Goal: Information Seeking & Learning: Check status

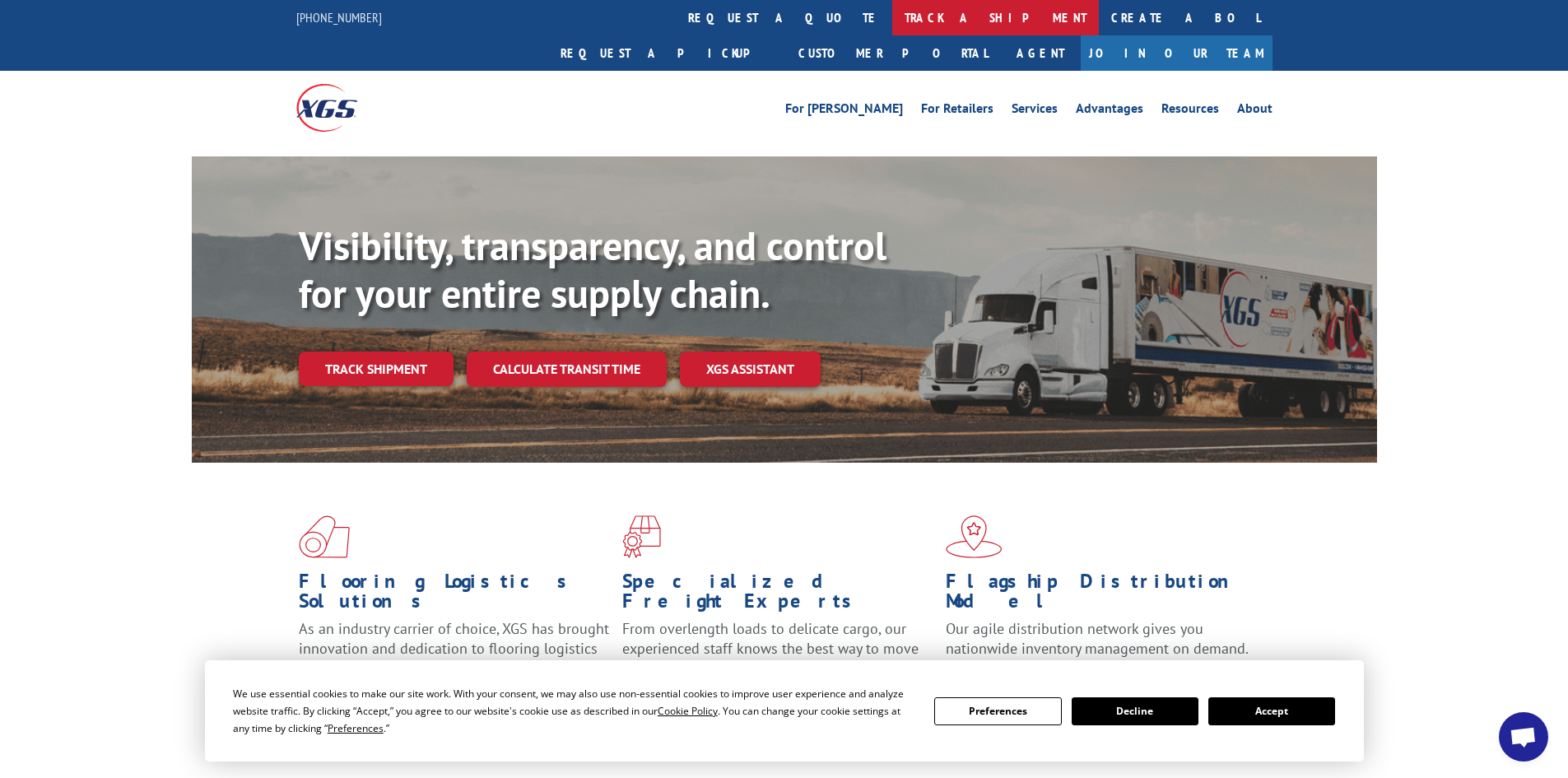
click at [892, 22] on link "track a shipment" at bounding box center [995, 17] width 207 height 35
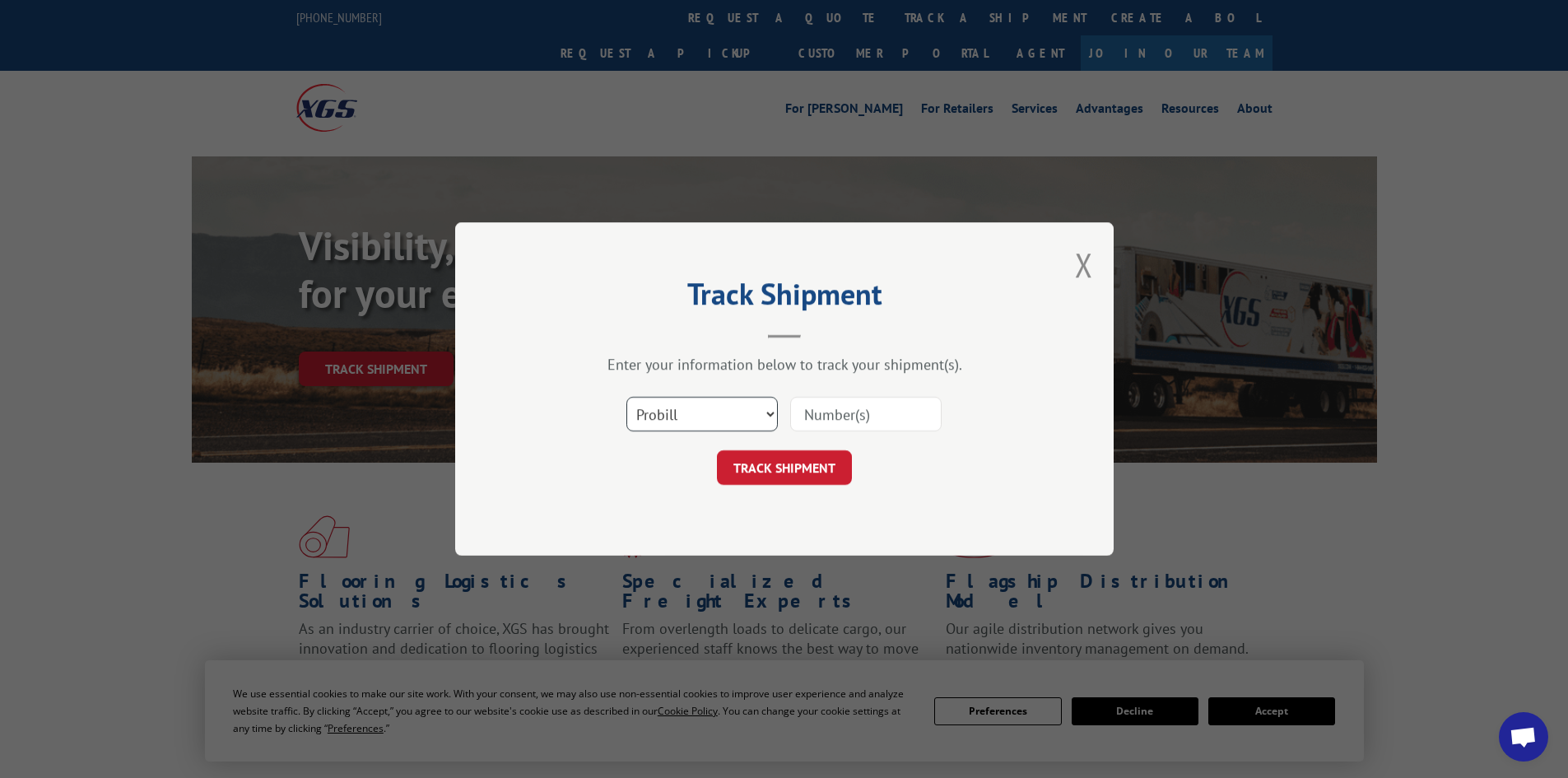
drag, startPoint x: 734, startPoint y: 415, endPoint x: 727, endPoint y: 408, distance: 9.9
click at [734, 415] on select "Select category... Probill BOL PO" at bounding box center [702, 414] width 151 height 34
select select "bol"
click at [627, 397] on select "Select category... Probill BOL PO" at bounding box center [702, 414] width 151 height 34
click at [807, 412] on input at bounding box center [866, 414] width 151 height 34
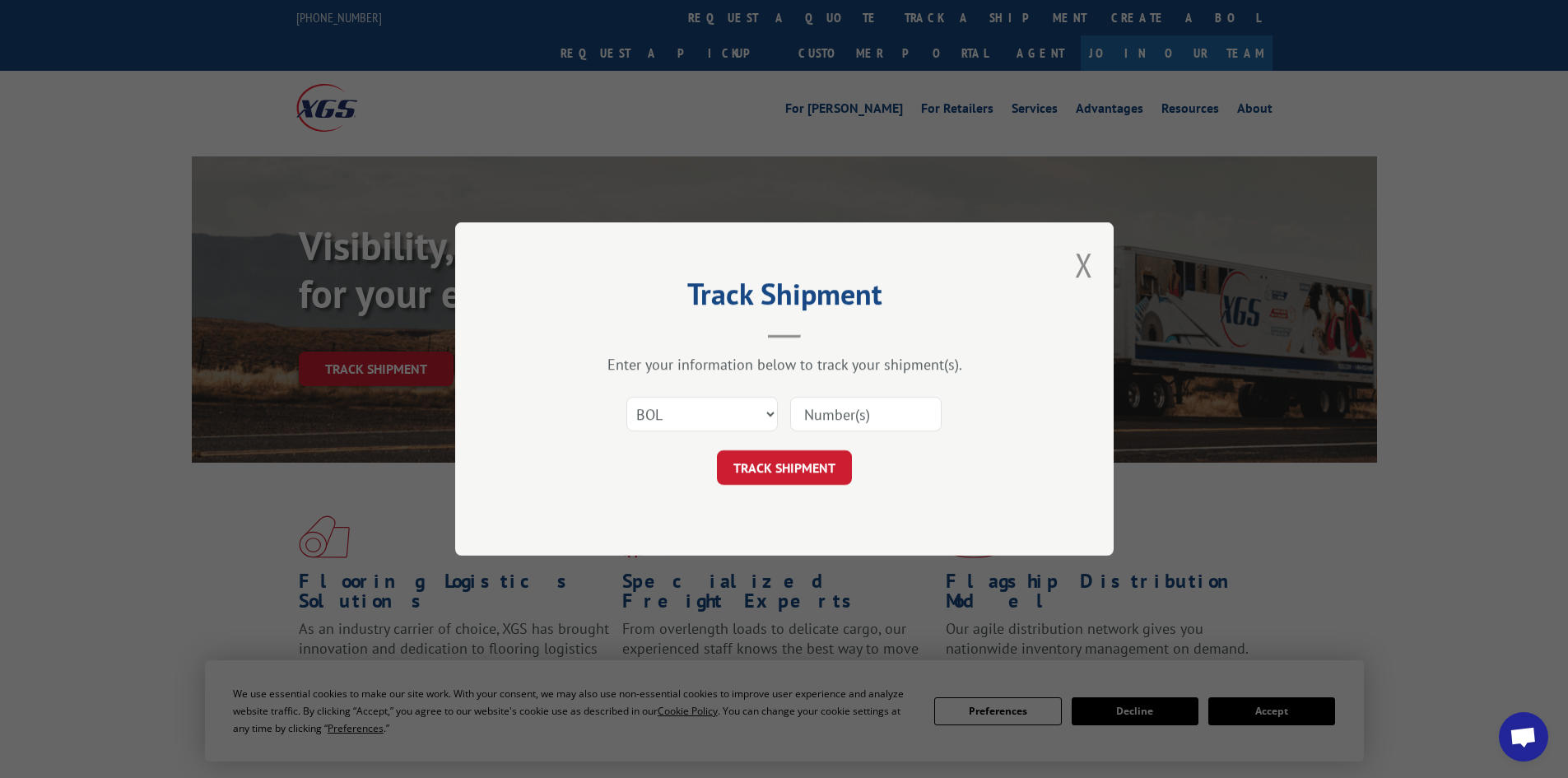
paste input "5530937"
type input "5530937"
click at [780, 474] on button "TRACK SHIPMENT" at bounding box center [784, 467] width 135 height 34
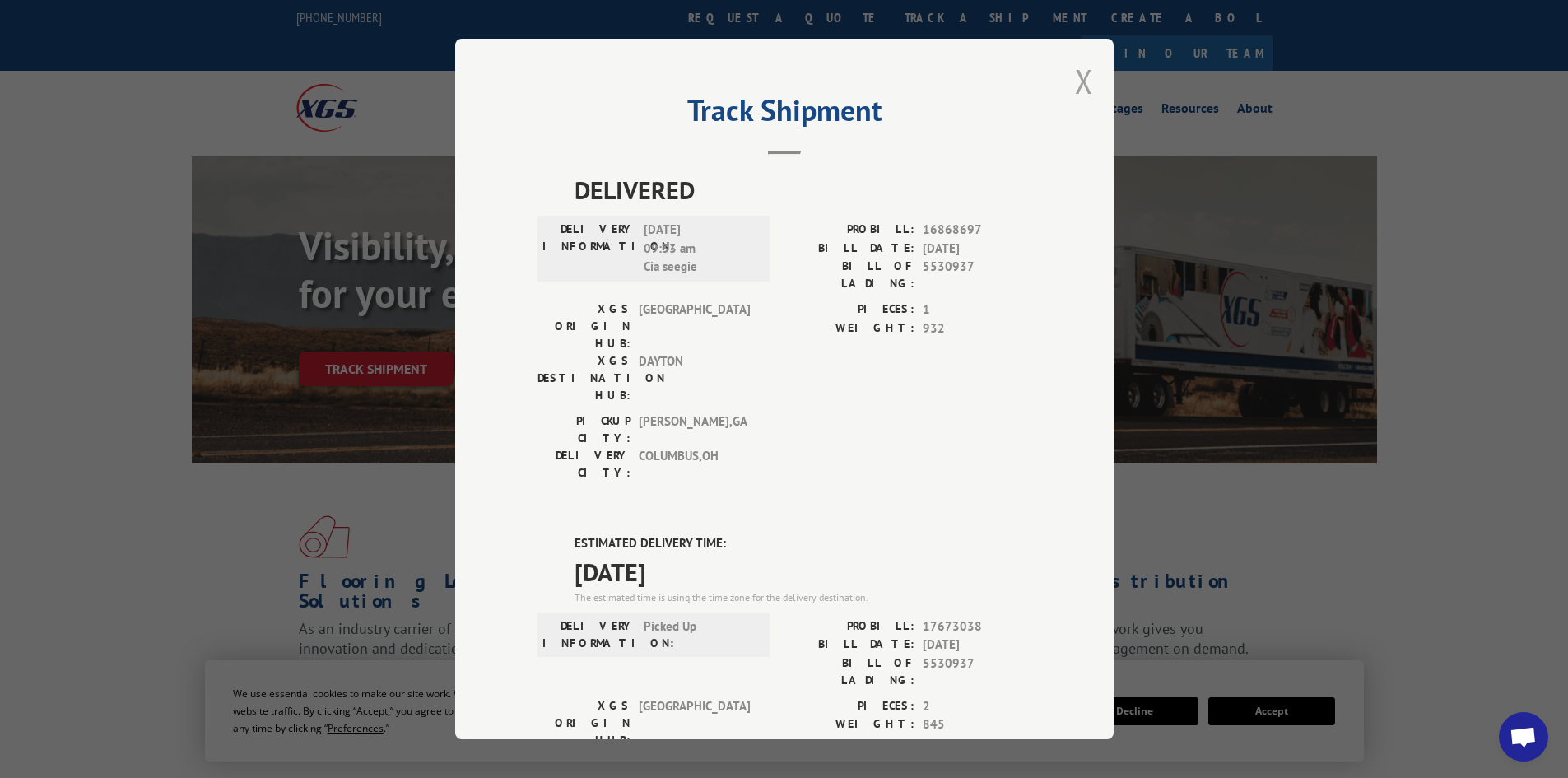
click at [1078, 79] on button "Close modal" at bounding box center [1083, 80] width 18 height 44
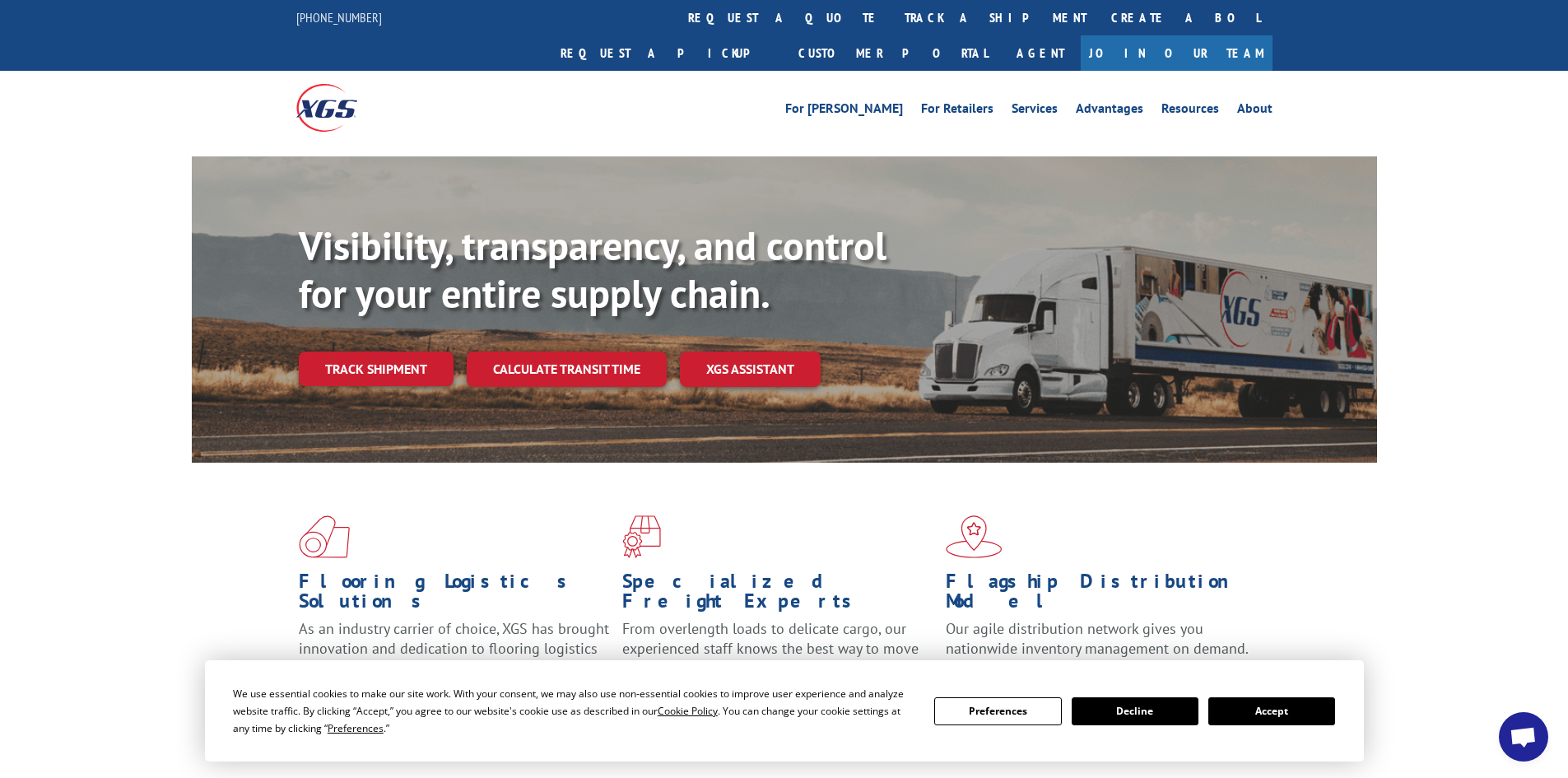
click at [1263, 708] on button "Accept" at bounding box center [1271, 711] width 126 height 28
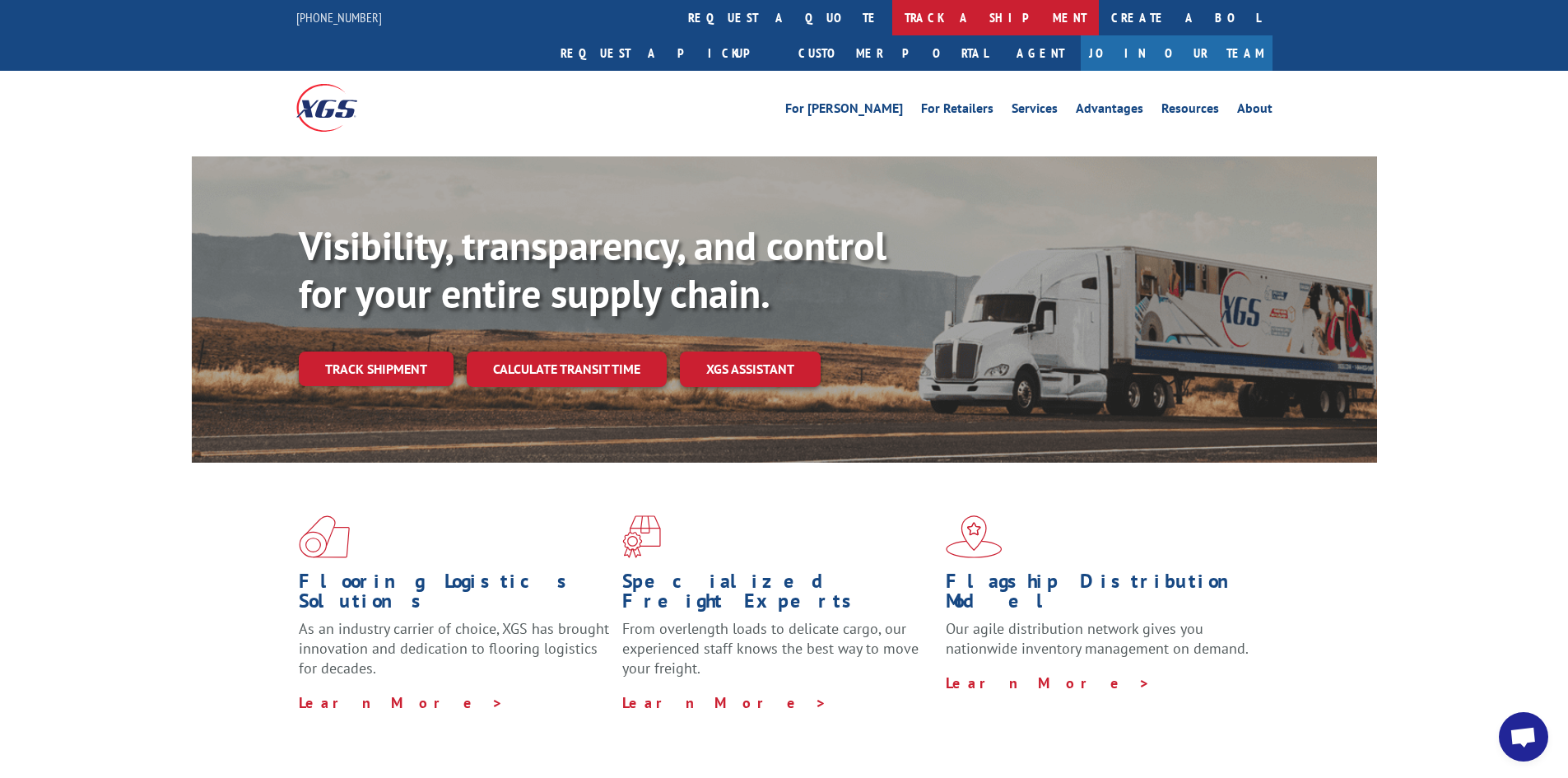
click at [892, 22] on link "track a shipment" at bounding box center [995, 17] width 207 height 35
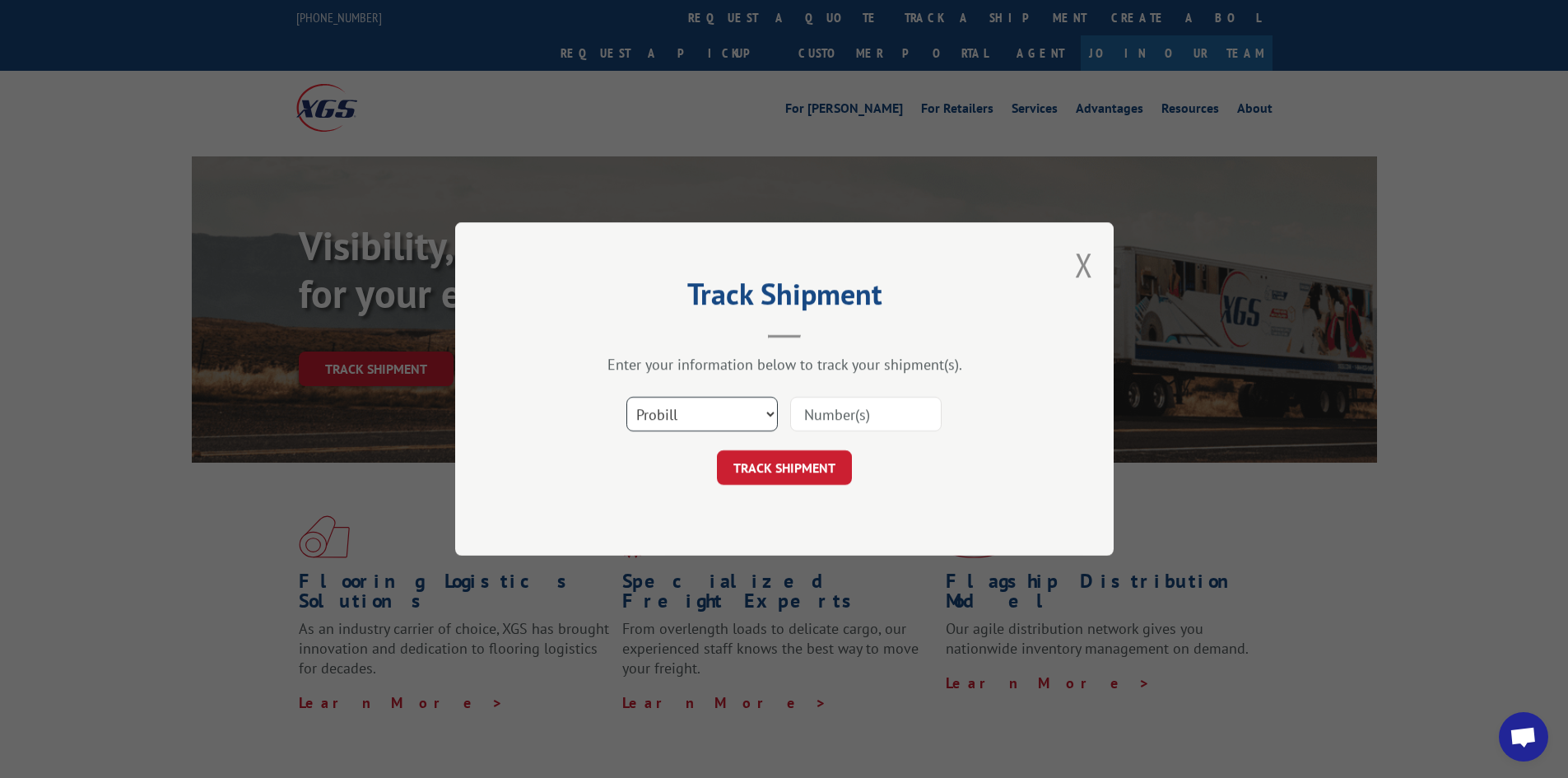
click at [691, 412] on select "Select category... Probill BOL PO" at bounding box center [702, 414] width 151 height 34
select select "bol"
click at [627, 397] on select "Select category... Probill BOL PO" at bounding box center [702, 414] width 151 height 34
click at [819, 412] on input at bounding box center [866, 414] width 151 height 34
paste input "5530937"
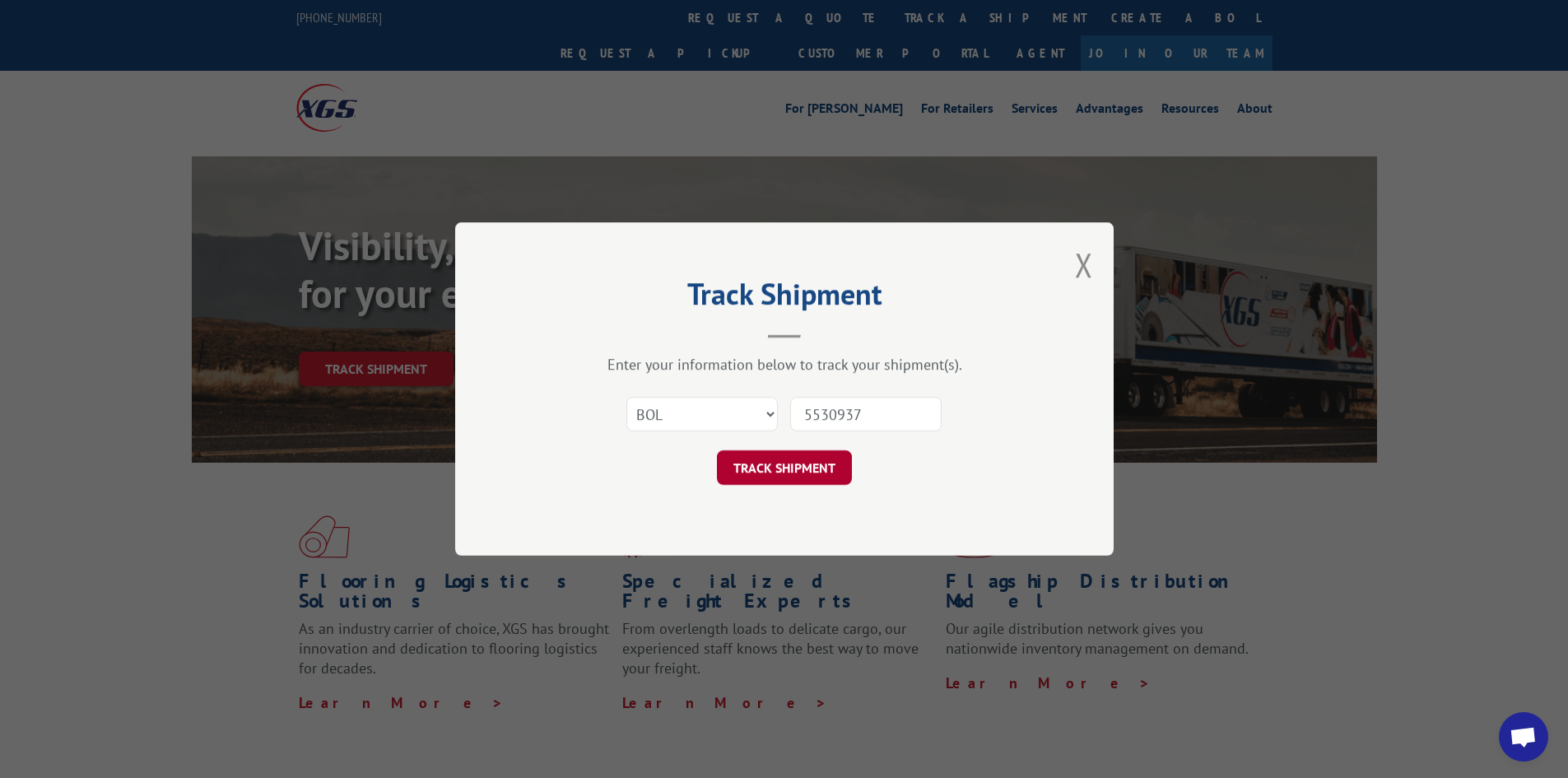
type input "5530937"
click at [809, 469] on button "TRACK SHIPMENT" at bounding box center [784, 467] width 135 height 34
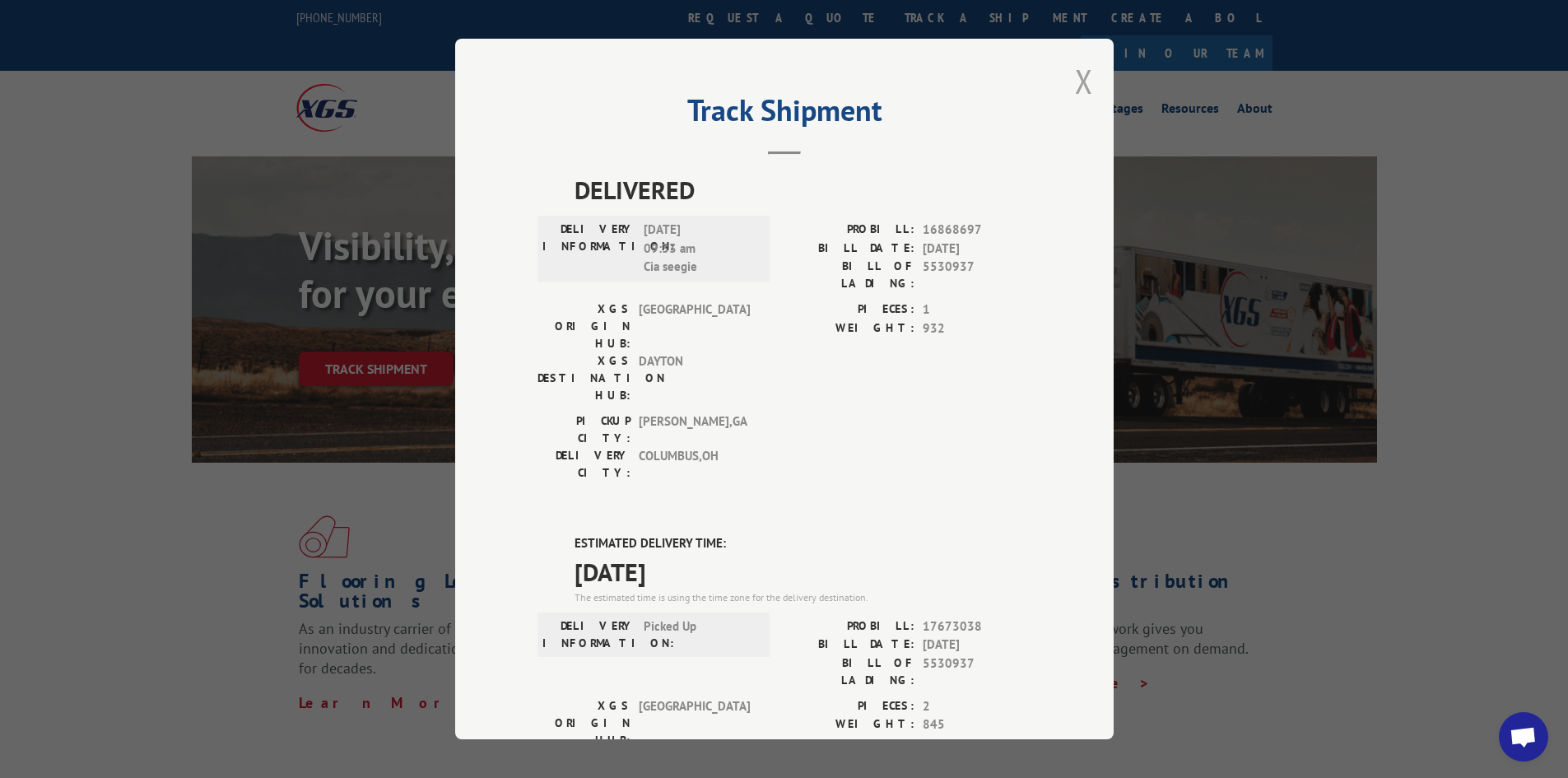
click at [1080, 79] on button "Close modal" at bounding box center [1083, 80] width 18 height 44
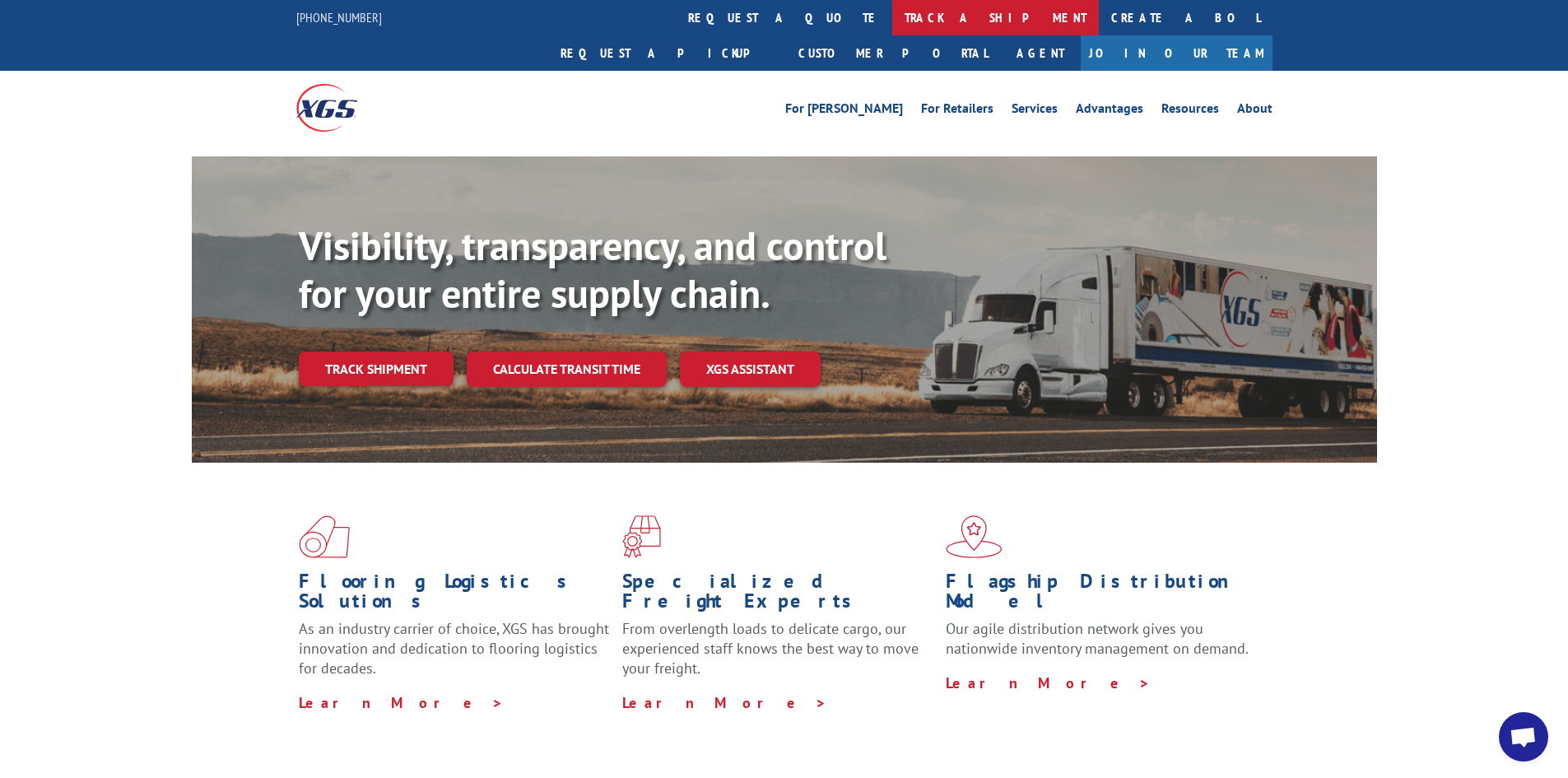
click at [892, 13] on link "track a shipment" at bounding box center [995, 17] width 207 height 35
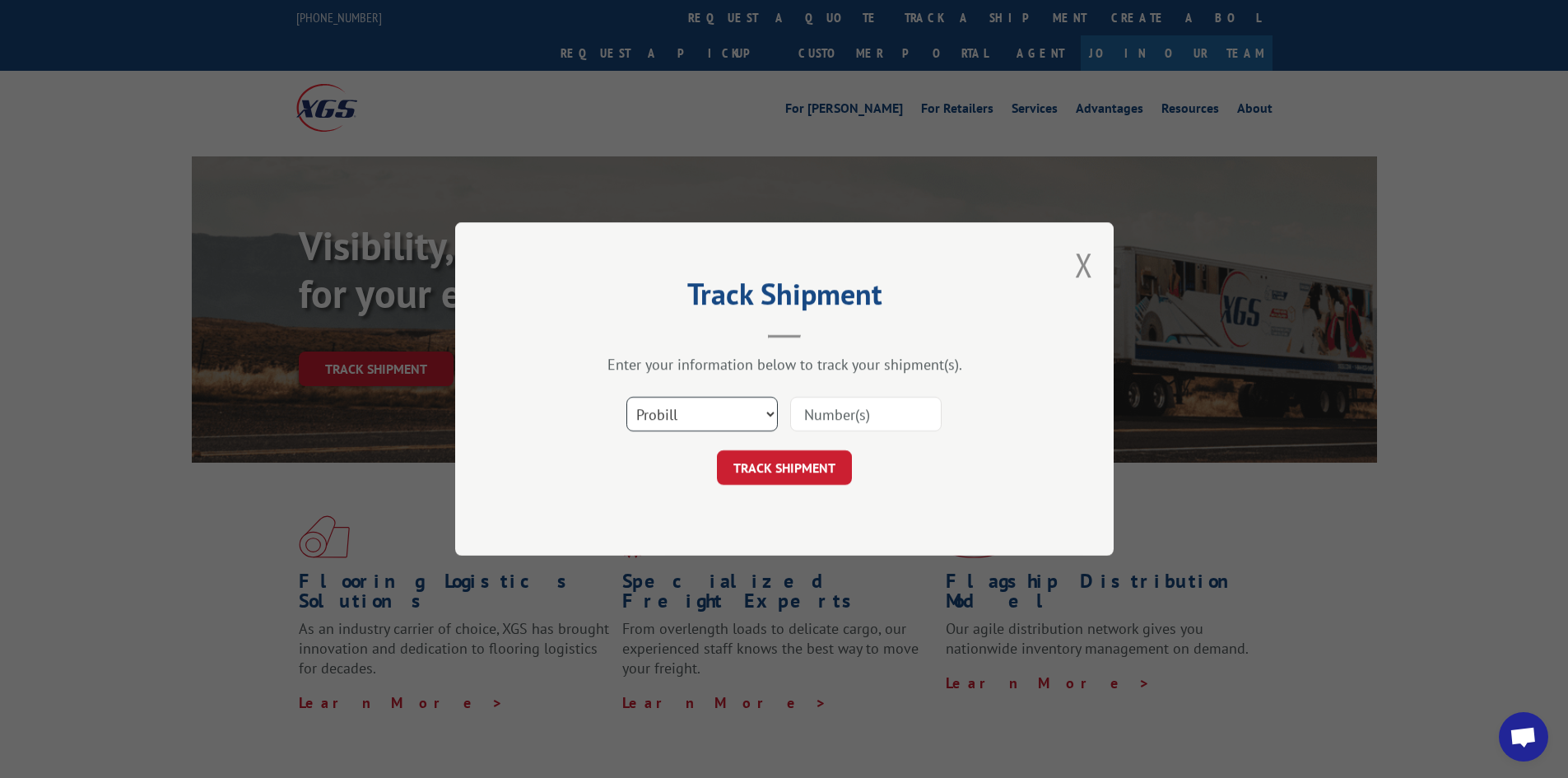
click at [685, 418] on select "Select category... Probill BOL PO" at bounding box center [702, 414] width 151 height 34
select select "bol"
click at [627, 397] on select "Select category... Probill BOL PO" at bounding box center [702, 414] width 151 height 34
click at [837, 405] on input at bounding box center [866, 414] width 151 height 34
drag, startPoint x: 830, startPoint y: 395, endPoint x: 958, endPoint y: 295, distance: 162.4
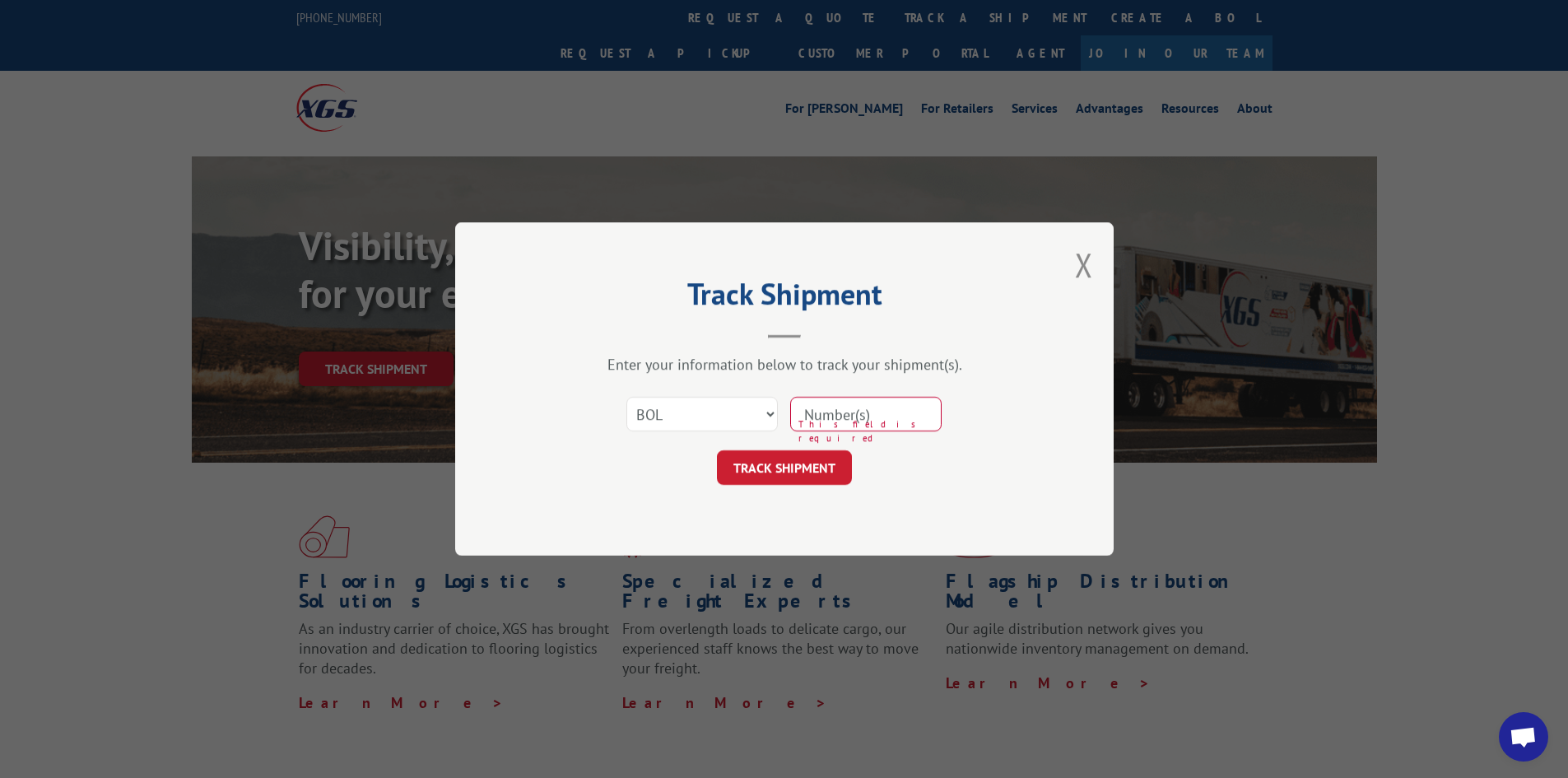
click at [958, 295] on h2 "Track Shipment" at bounding box center [784, 298] width 493 height 32
click at [804, 423] on input at bounding box center [866, 414] width 151 height 34
paste input "5530838"
type input "5530838"
click at [790, 472] on button "TRACK SHIPMENT" at bounding box center [784, 467] width 135 height 34
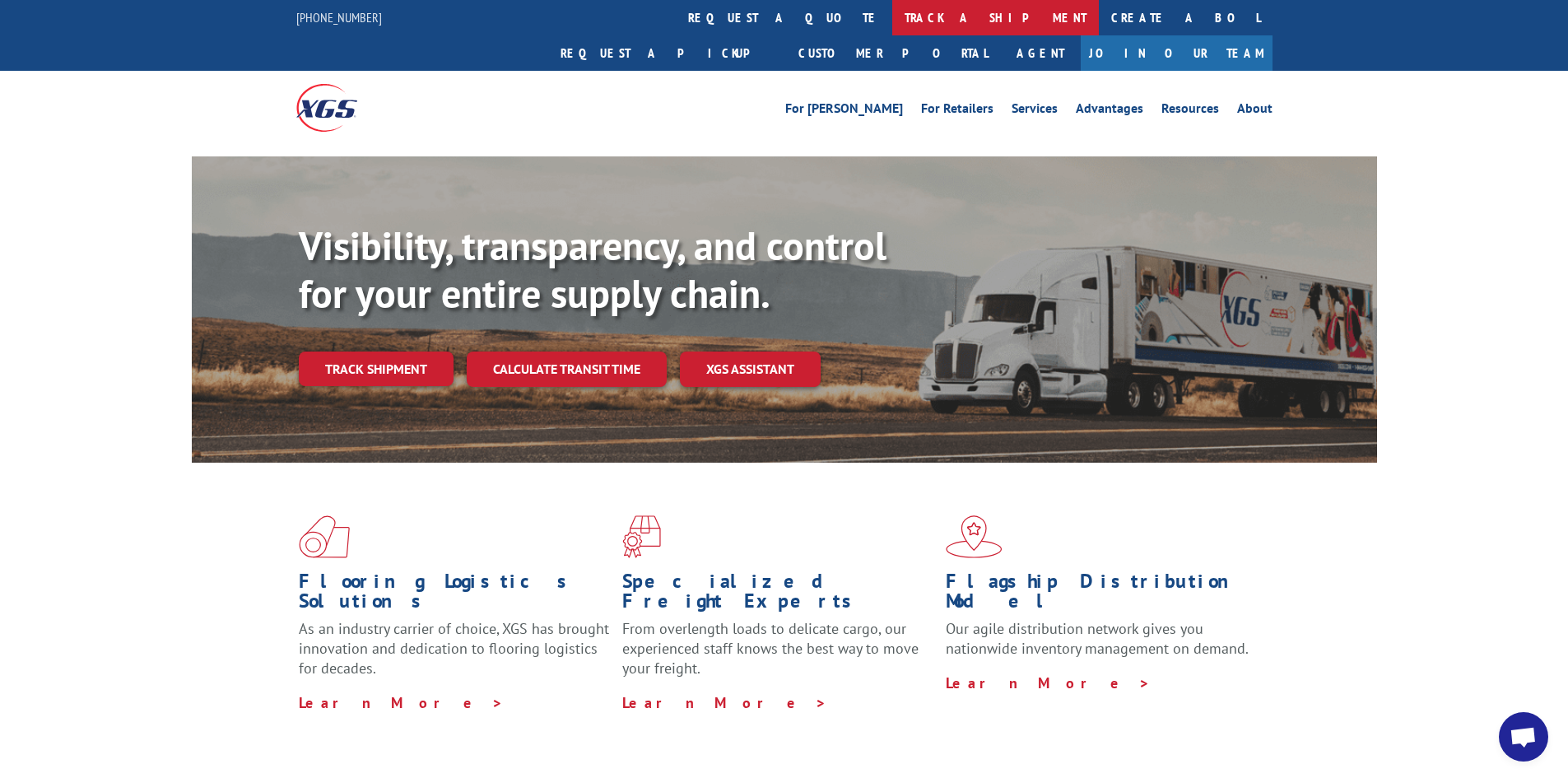
click at [892, 17] on link "track a shipment" at bounding box center [995, 17] width 207 height 35
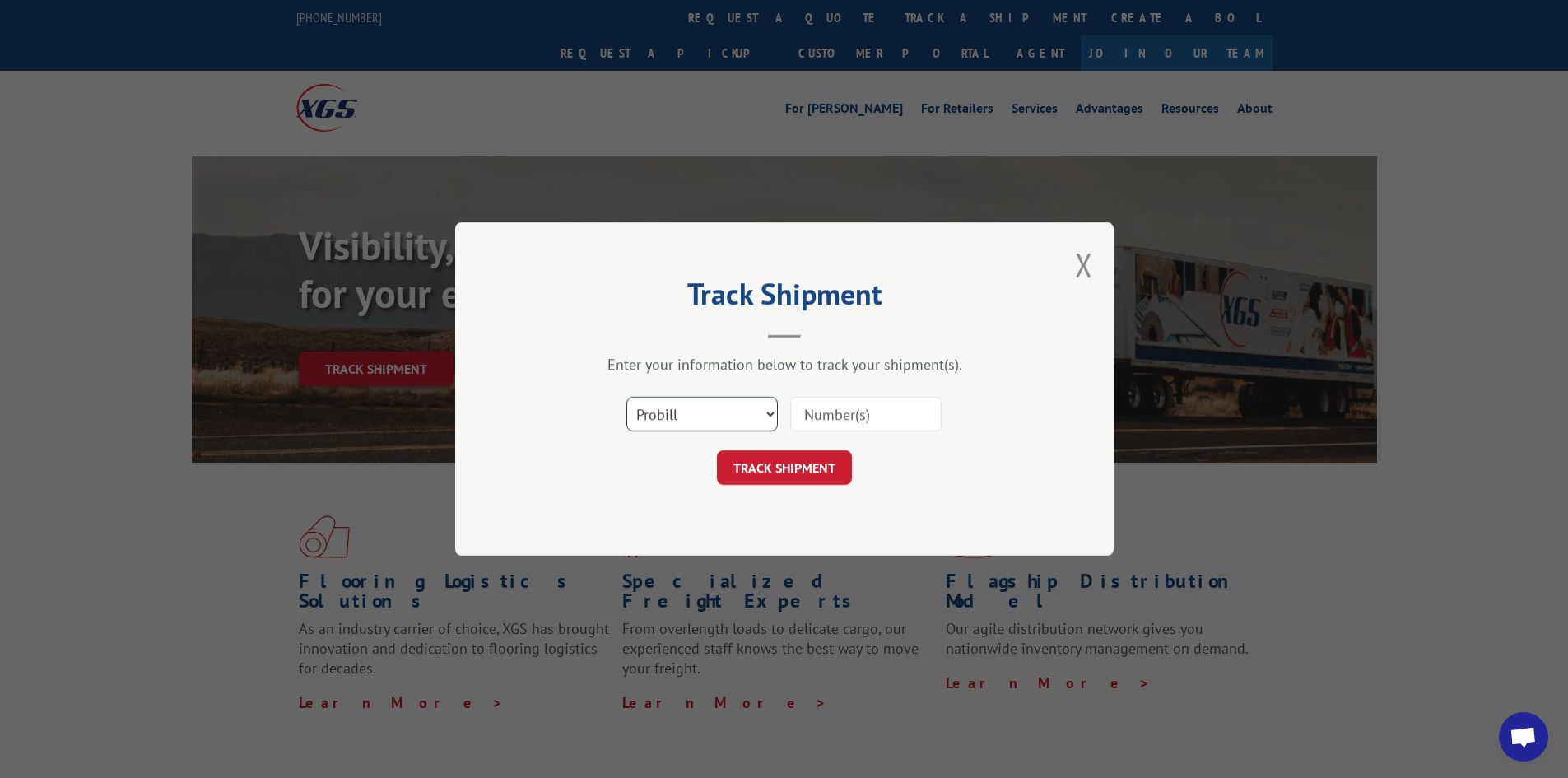
click at [733, 416] on select "Select category... Probill BOL PO" at bounding box center [702, 414] width 151 height 34
select select "bol"
click at [627, 397] on select "Select category... Probill BOL PO" at bounding box center [702, 414] width 151 height 34
click at [804, 424] on input at bounding box center [866, 414] width 151 height 34
paste input "471163"
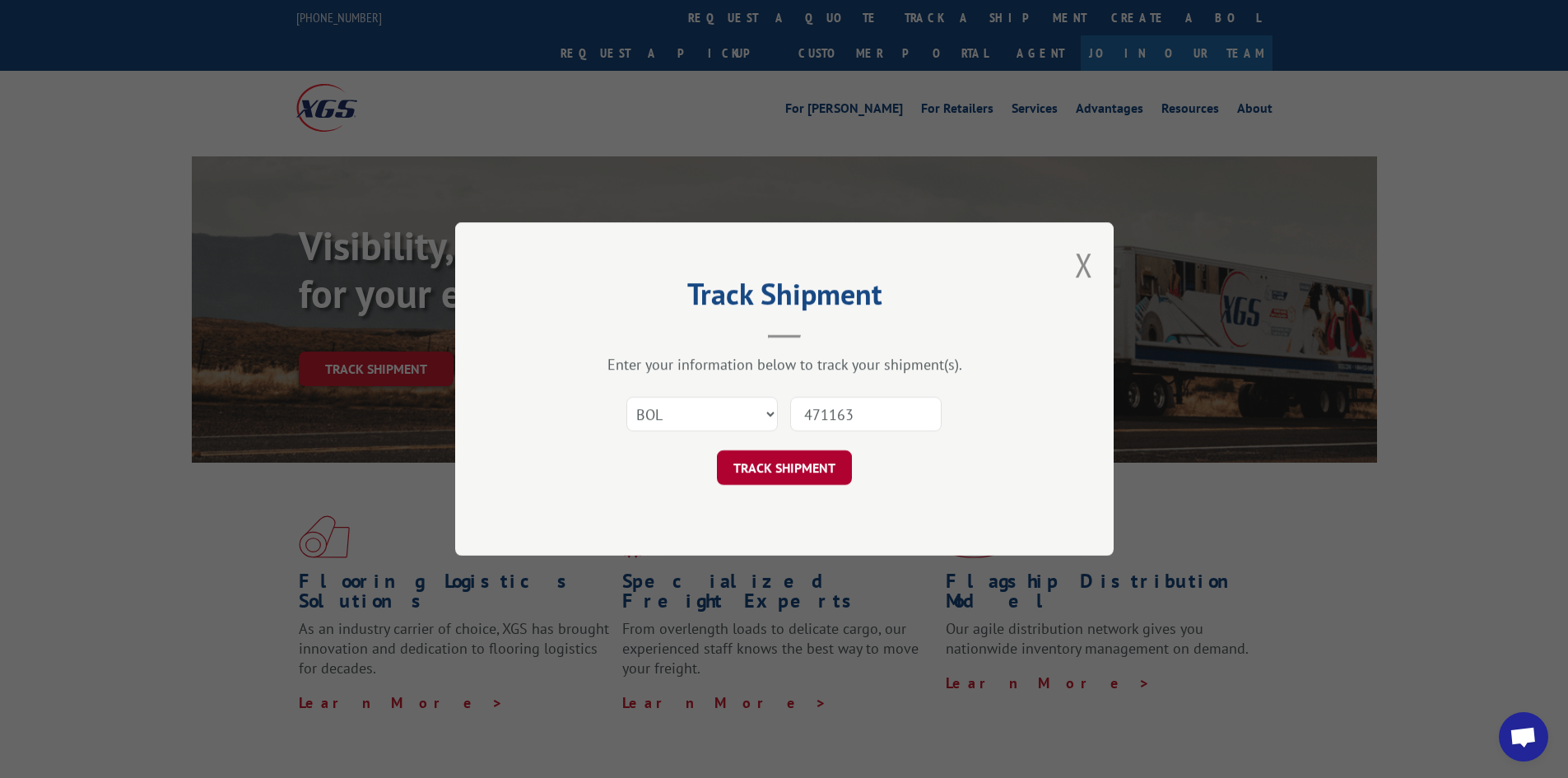
type input "471163"
click at [788, 471] on button "TRACK SHIPMENT" at bounding box center [784, 467] width 135 height 34
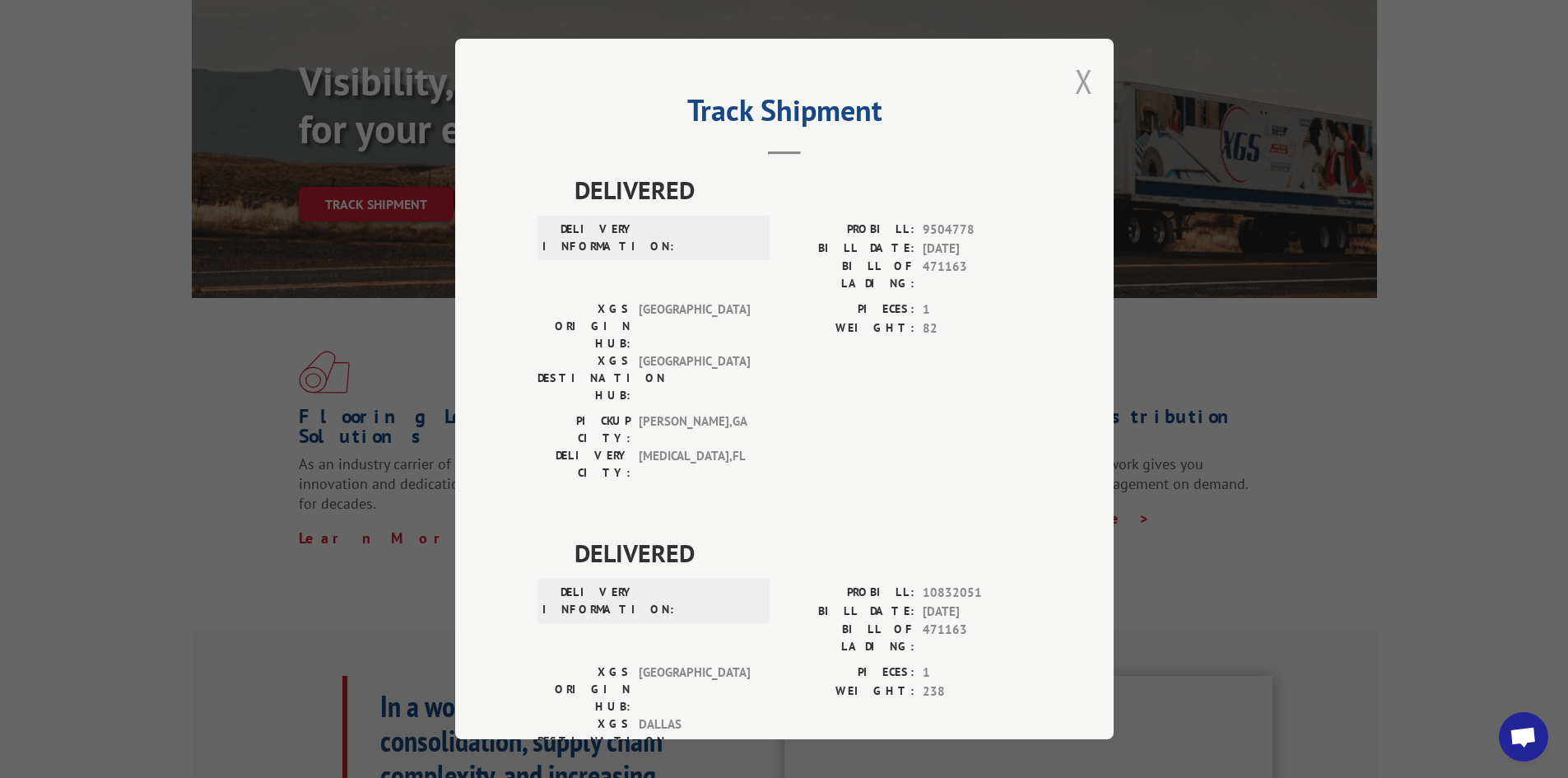
click at [1080, 76] on button "Close modal" at bounding box center [1083, 80] width 18 height 44
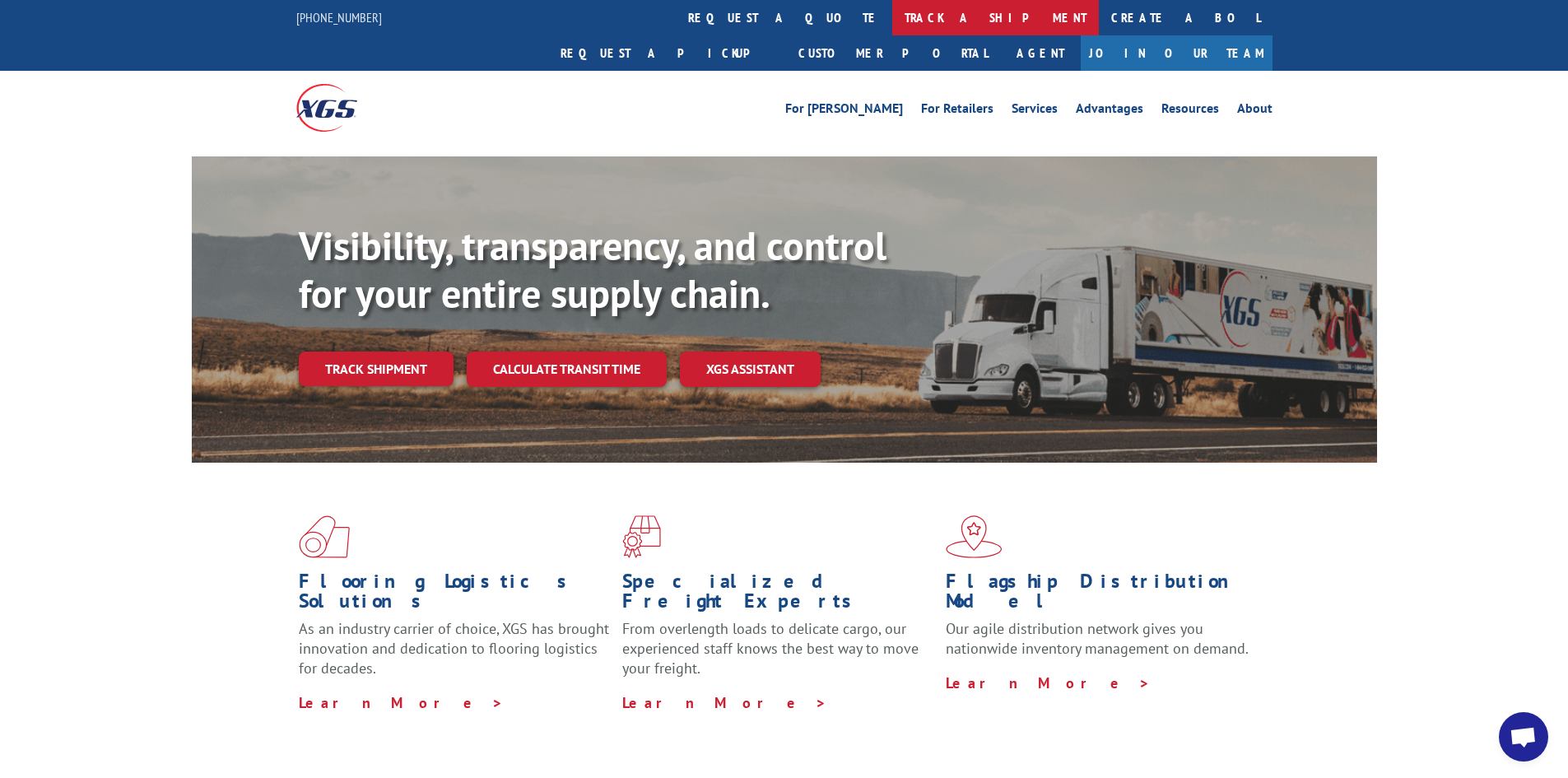
click at [892, 23] on link "track a shipment" at bounding box center [995, 17] width 207 height 35
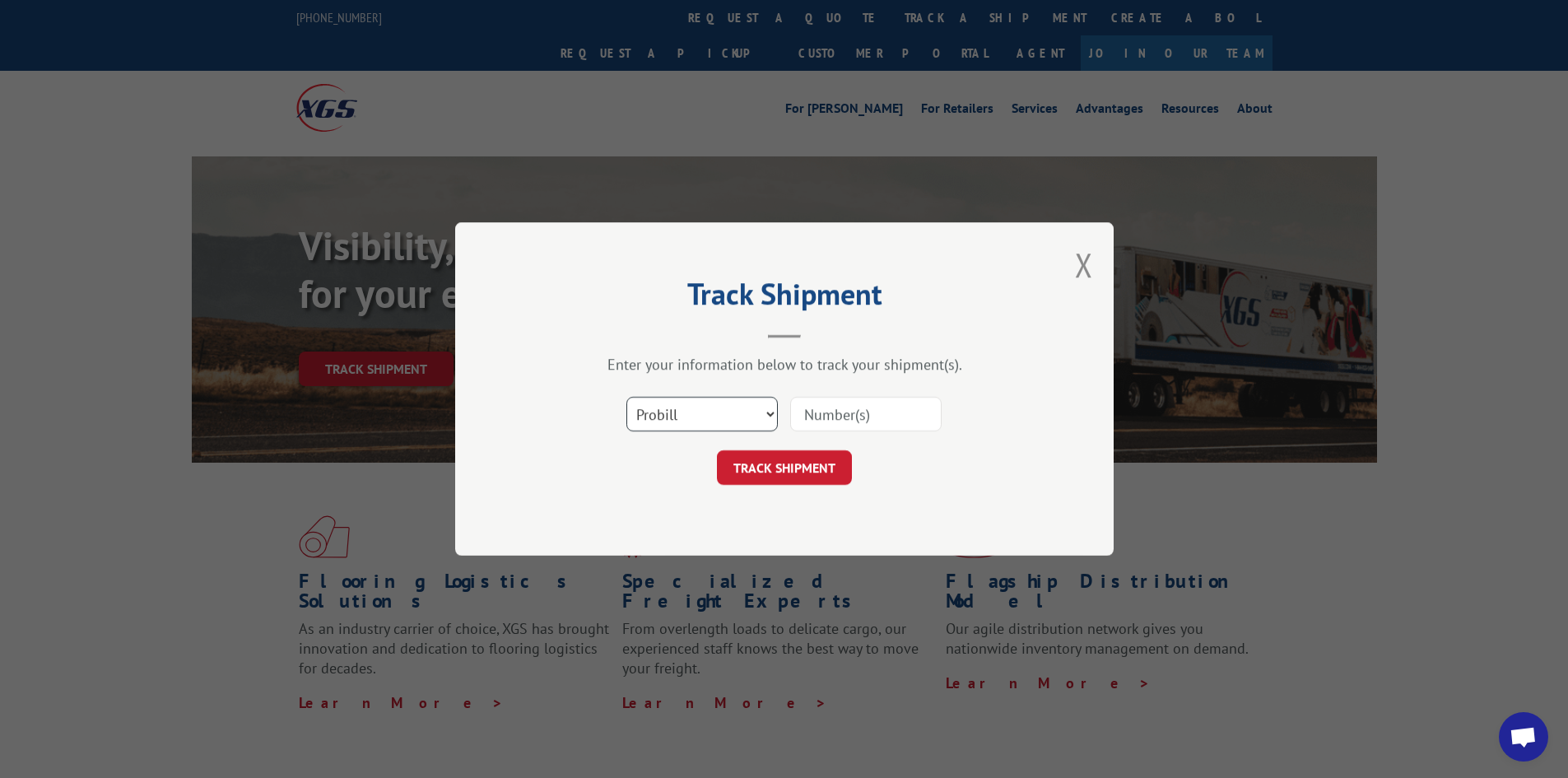
click at [697, 412] on select "Select category... Probill BOL PO" at bounding box center [702, 414] width 151 height 34
select select "bol"
click at [627, 397] on select "Select category... Probill BOL PO" at bounding box center [702, 414] width 151 height 34
click at [819, 417] on input at bounding box center [866, 414] width 151 height 34
paste input "473700"
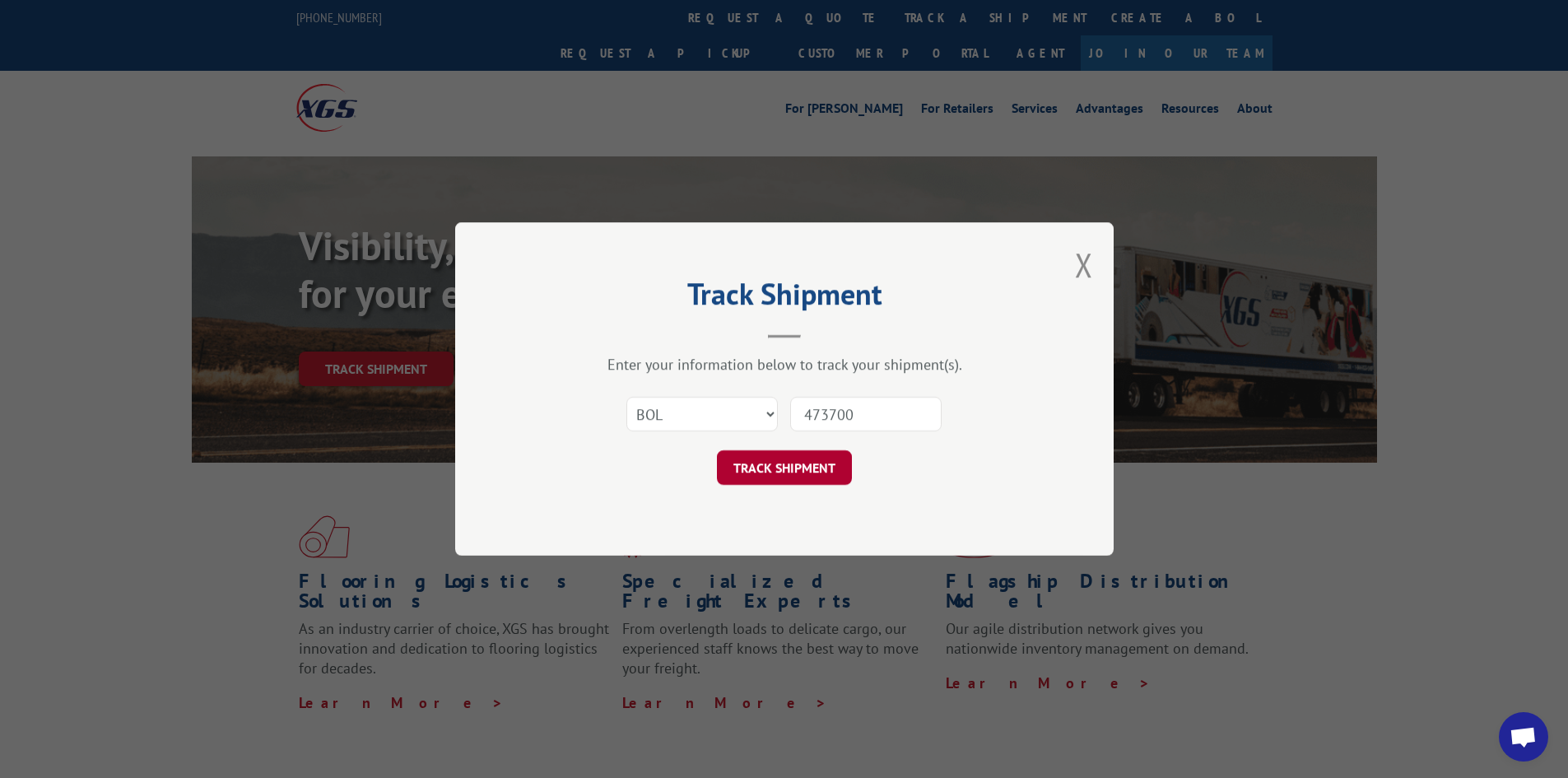
type input "473700"
click at [788, 463] on button "TRACK SHIPMENT" at bounding box center [784, 467] width 135 height 34
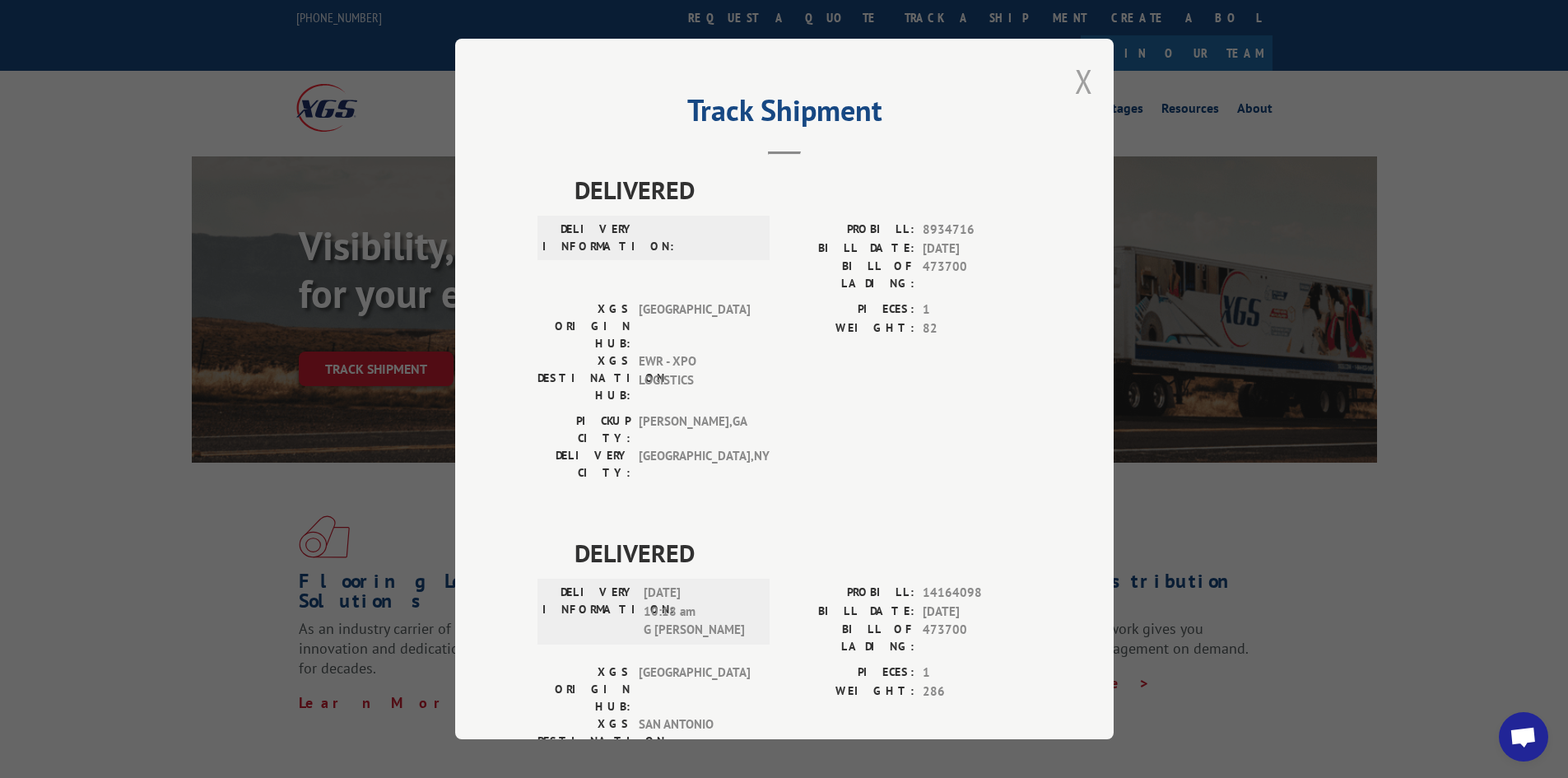
click at [1080, 78] on button "Close modal" at bounding box center [1083, 80] width 18 height 44
